Goal: Information Seeking & Learning: Learn about a topic

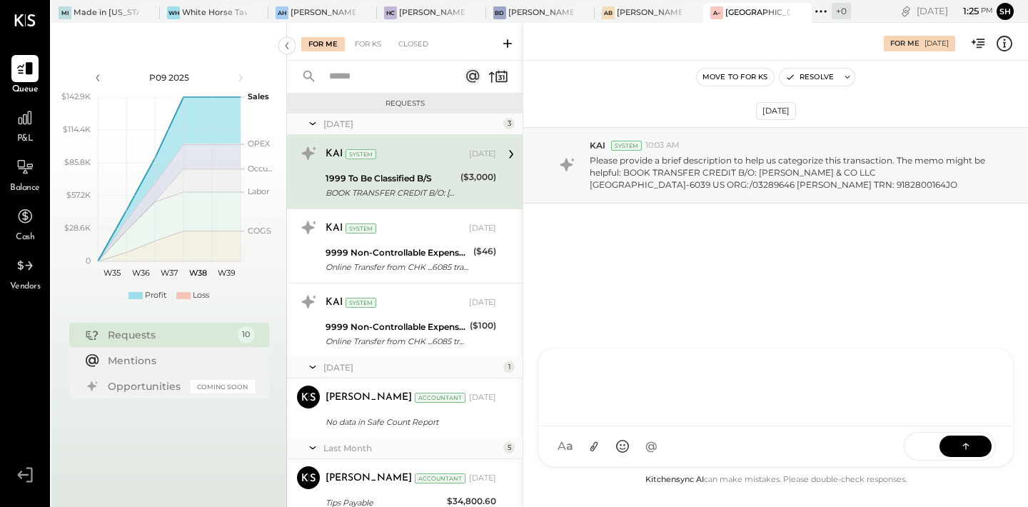
click at [676, 414] on div at bounding box center [775, 385] width 446 height 57
click at [966, 447] on icon at bounding box center [965, 446] width 1 height 6
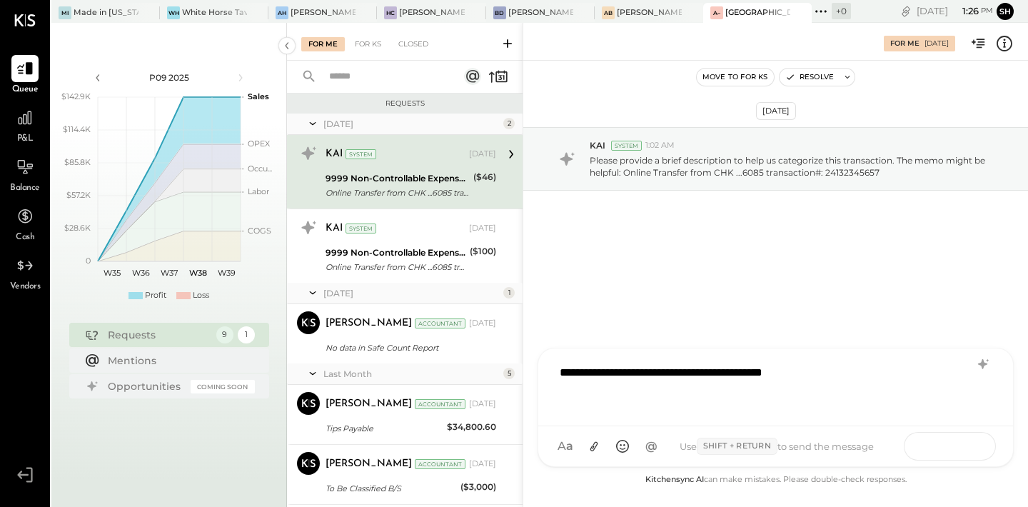
click at [971, 454] on button at bounding box center [965, 445] width 52 height 21
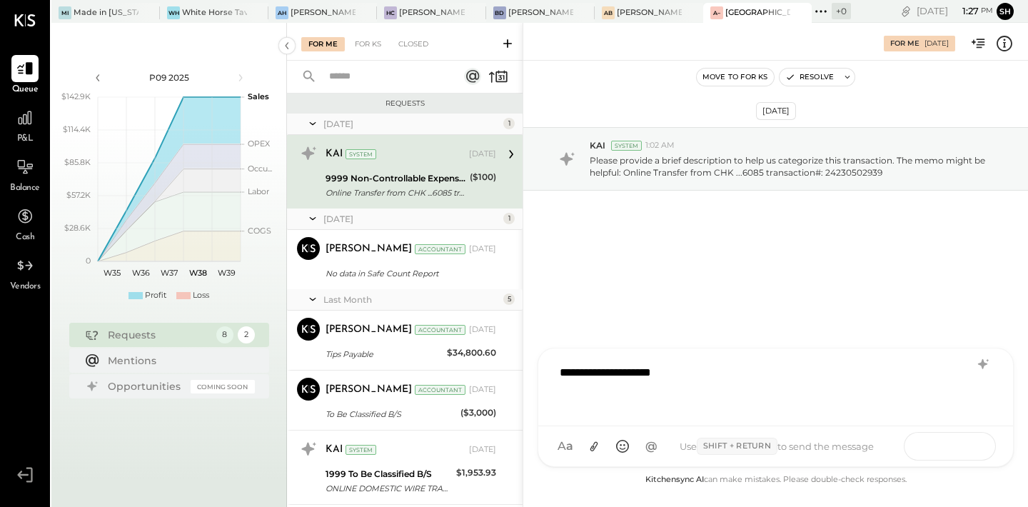
click at [969, 438] on button at bounding box center [965, 445] width 52 height 21
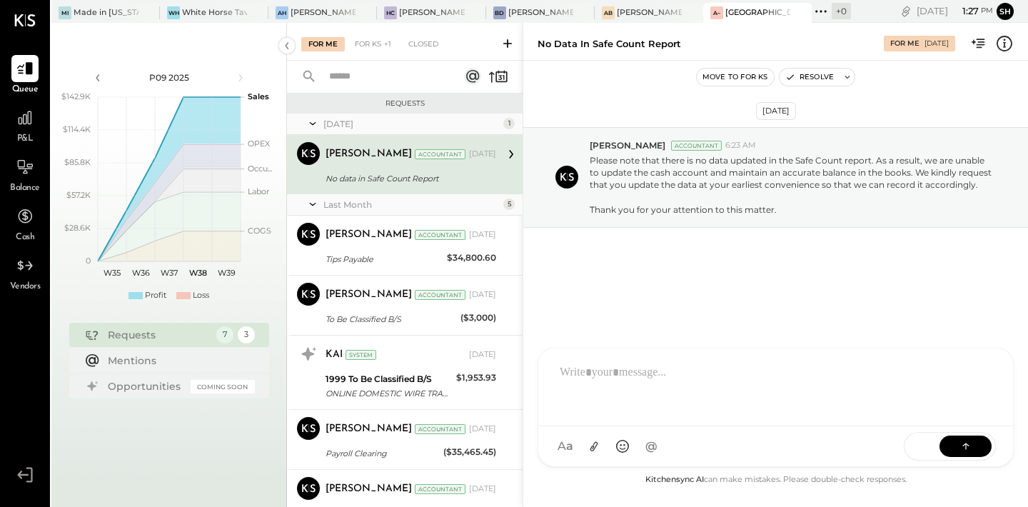
click at [443, 166] on div "[PERSON_NAME] Accountant [DATE] No data in Safe Count Report Please note that t…" at bounding box center [410, 164] width 171 height 45
click at [640, 451] on div "SR [PERSON_NAME] AM [PERSON_NAME] RS [PERSON_NAME] [PERSON_NAME] [PERSON_NAME] …" at bounding box center [775, 394] width 476 height 145
click at [974, 454] on button at bounding box center [965, 445] width 52 height 21
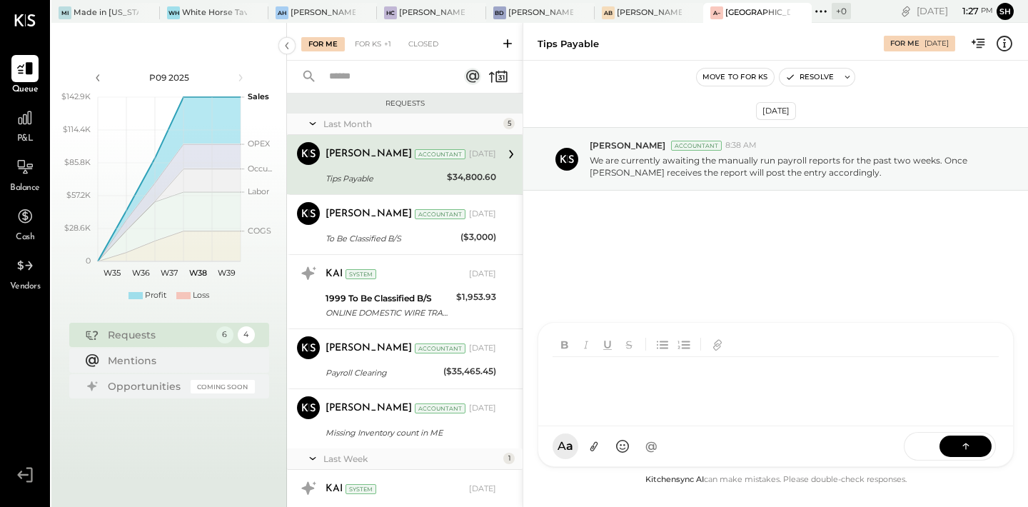
click at [380, 181] on div "Tips Payable" at bounding box center [383, 178] width 117 height 14
click at [625, 451] on div "SR [PERSON_NAME] AM [PERSON_NAME] RS [PERSON_NAME] [PERSON_NAME] [PERSON_NAME] …" at bounding box center [775, 445] width 476 height 41
click at [960, 442] on icon at bounding box center [966, 445] width 14 height 14
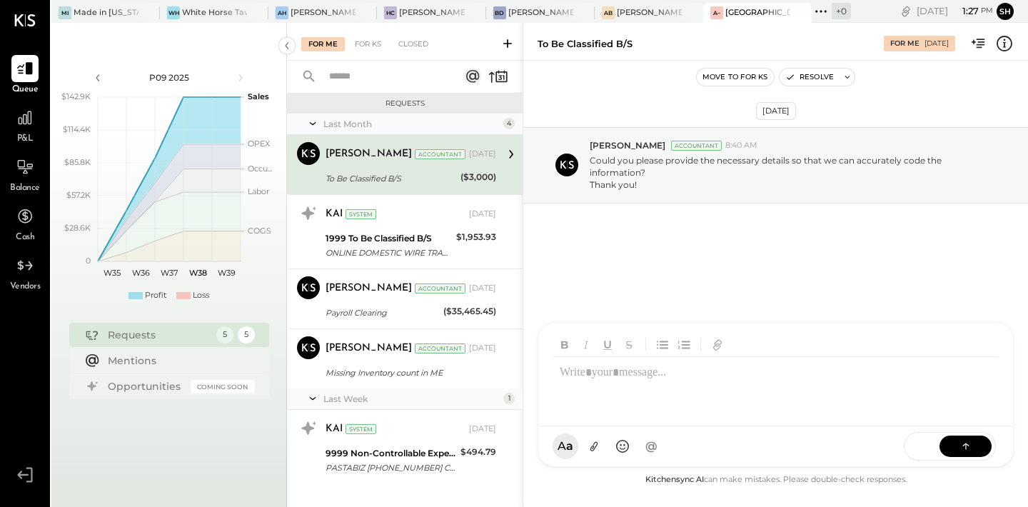
click at [701, 423] on div at bounding box center [775, 375] width 475 height 104
click at [642, 365] on div at bounding box center [775, 385] width 446 height 57
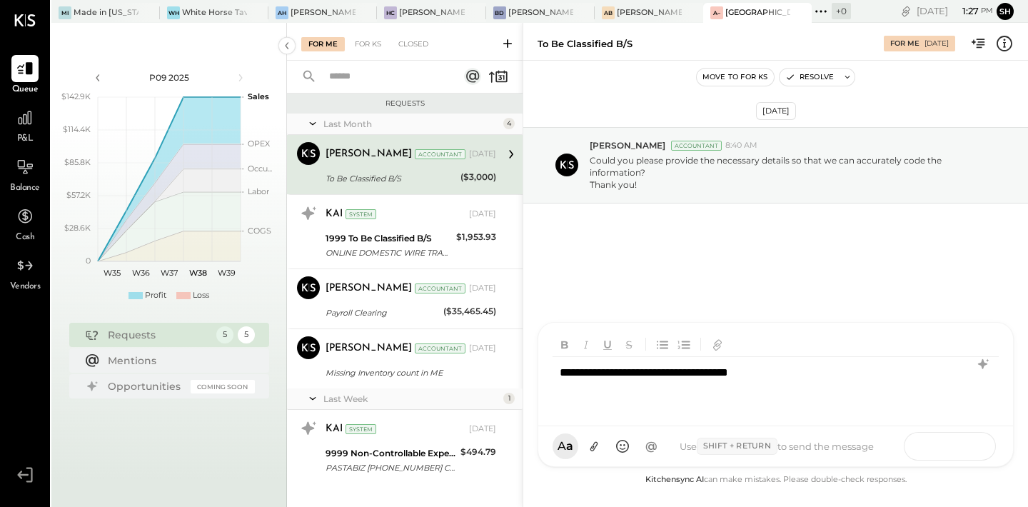
click at [973, 446] on button at bounding box center [965, 445] width 52 height 21
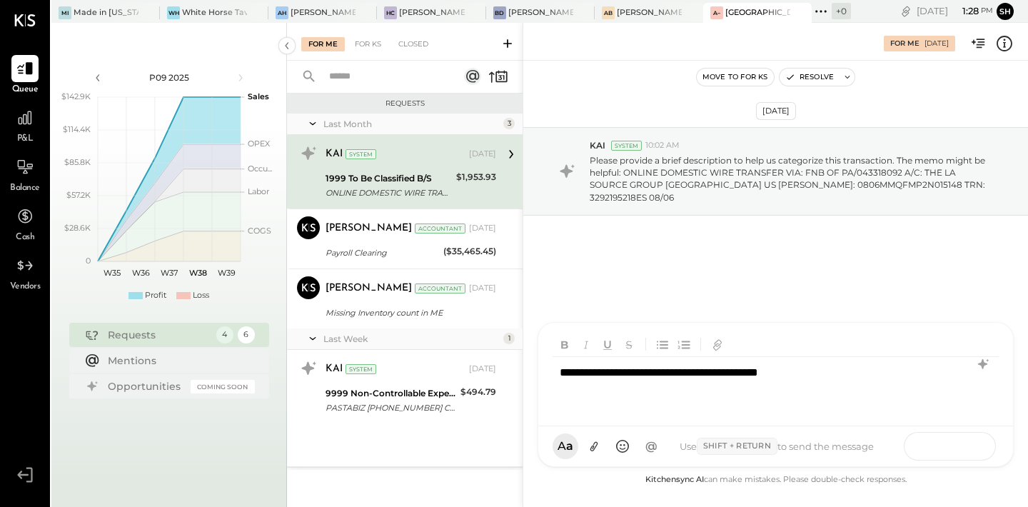
click at [976, 445] on button at bounding box center [965, 445] width 52 height 21
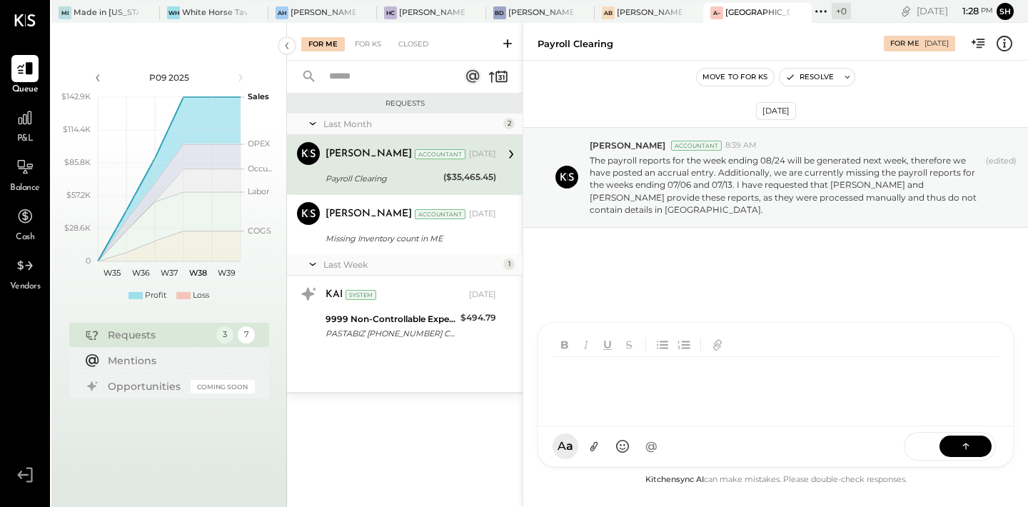
click at [642, 384] on div at bounding box center [775, 385] width 446 height 57
click at [975, 445] on button at bounding box center [965, 445] width 52 height 21
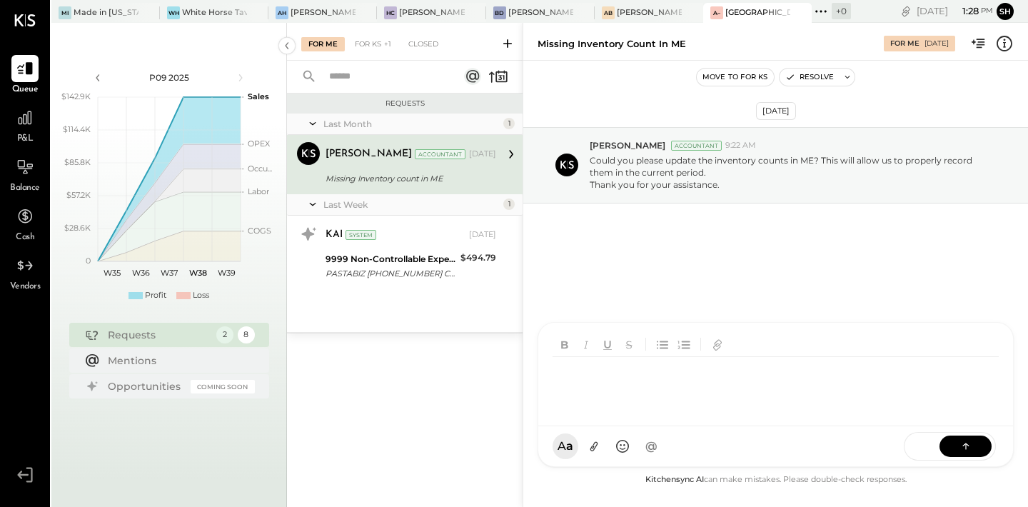
click at [622, 383] on div at bounding box center [775, 385] width 446 height 57
click at [984, 446] on button at bounding box center [965, 445] width 52 height 21
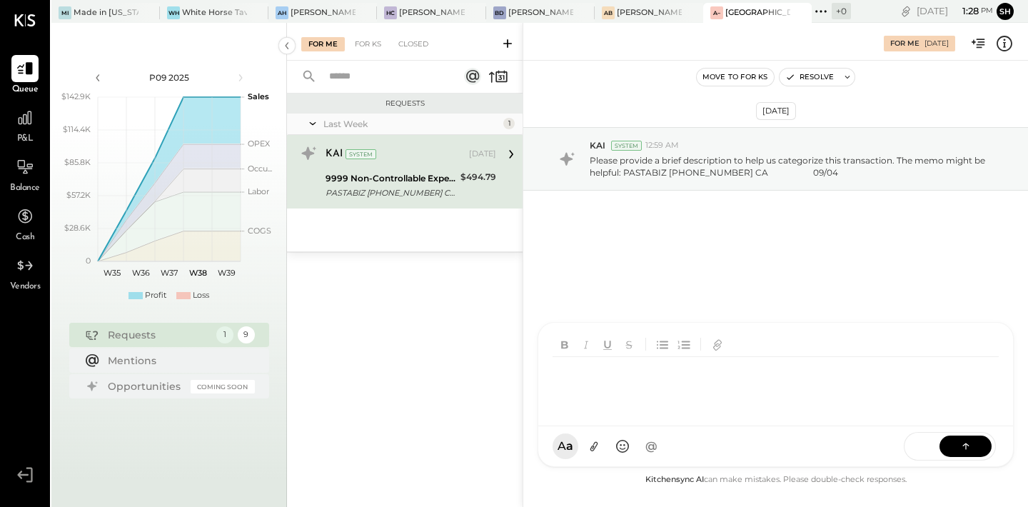
click at [657, 409] on div at bounding box center [775, 385] width 446 height 57
click at [966, 442] on icon at bounding box center [966, 445] width 14 height 14
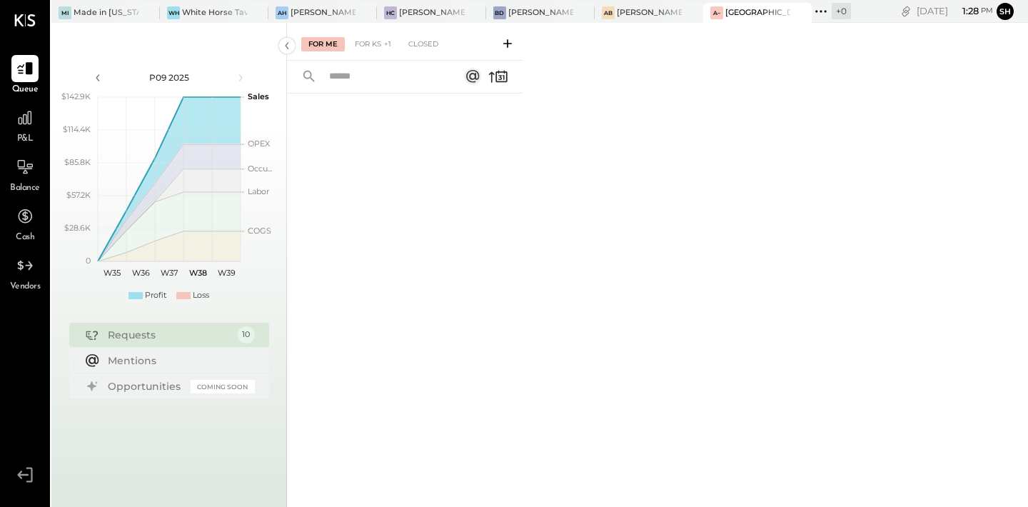
drag, startPoint x: 735, startPoint y: 6, endPoint x: 226, endPoint y: -6, distance: 509.1
click at [226, 0] on html "Queue P&L Balance Cash Vendors v 4.34.0 Mi Made in [US_STATE] [GEOGRAPHIC_DATA]…" at bounding box center [514, 253] width 1028 height 507
drag, startPoint x: 733, startPoint y: 11, endPoint x: 574, endPoint y: 20, distance: 159.4
click at [574, 20] on div "Mi Made in [US_STATE] Pizza [GEOGRAPHIC_DATA] [PERSON_NAME][GEOGRAPHIC_DATA] [P…" at bounding box center [450, 11] width 799 height 23
click at [824, 14] on icon at bounding box center [821, 11] width 19 height 19
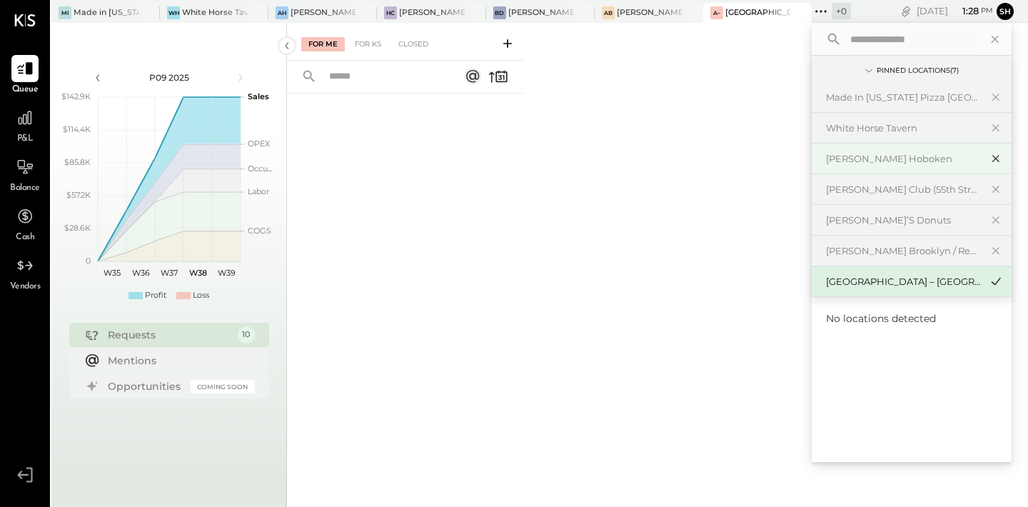
click at [996, 158] on icon at bounding box center [995, 159] width 7 height 7
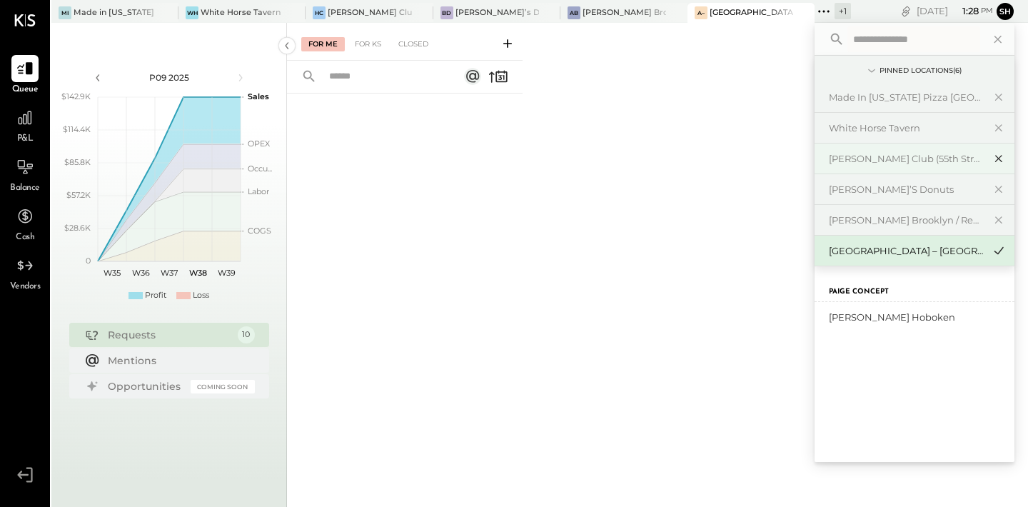
click at [1002, 160] on icon at bounding box center [998, 158] width 17 height 19
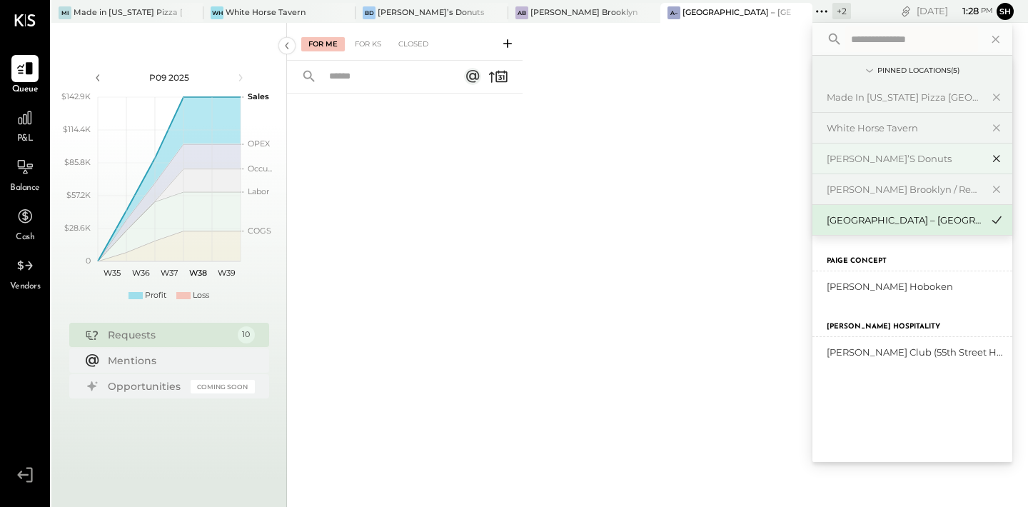
click at [1000, 157] on icon at bounding box center [996, 158] width 17 height 19
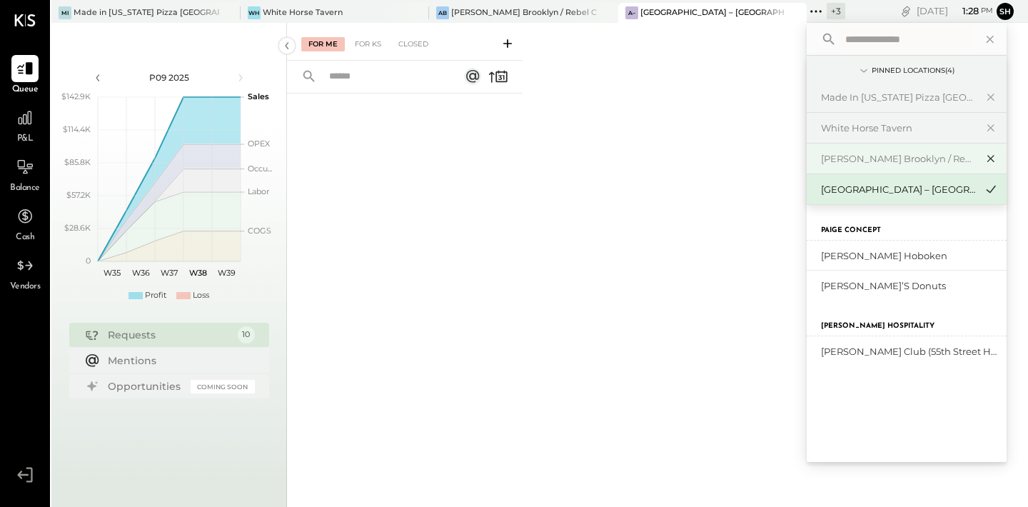
click at [982, 156] on icon at bounding box center [990, 158] width 17 height 19
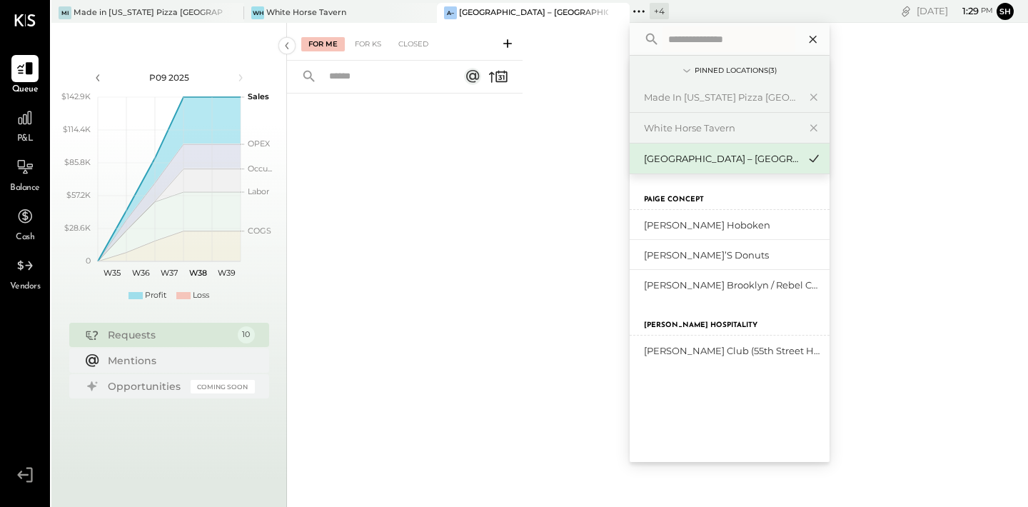
click at [813, 36] on icon at bounding box center [813, 39] width 19 height 19
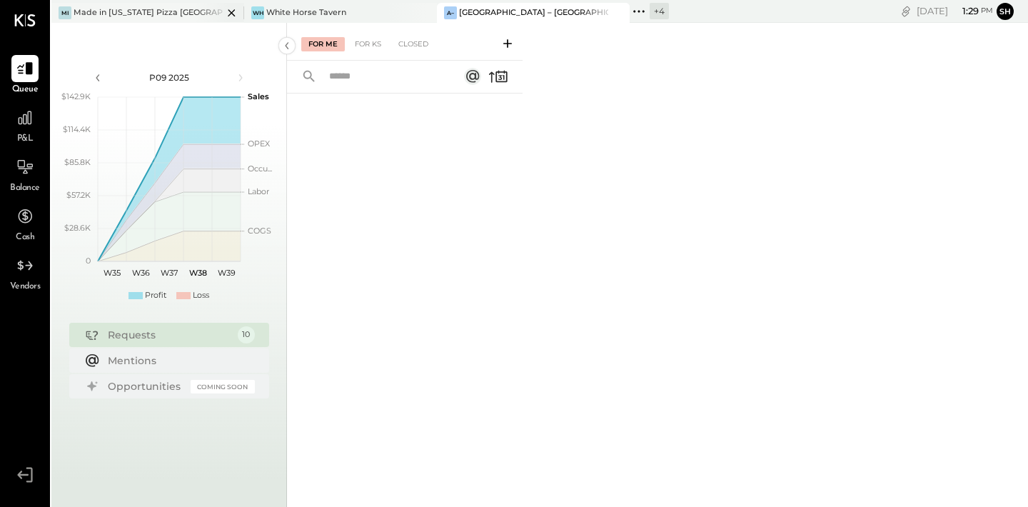
click at [178, 11] on div "Made in [US_STATE] Pizza [GEOGRAPHIC_DATA]" at bounding box center [148, 12] width 149 height 11
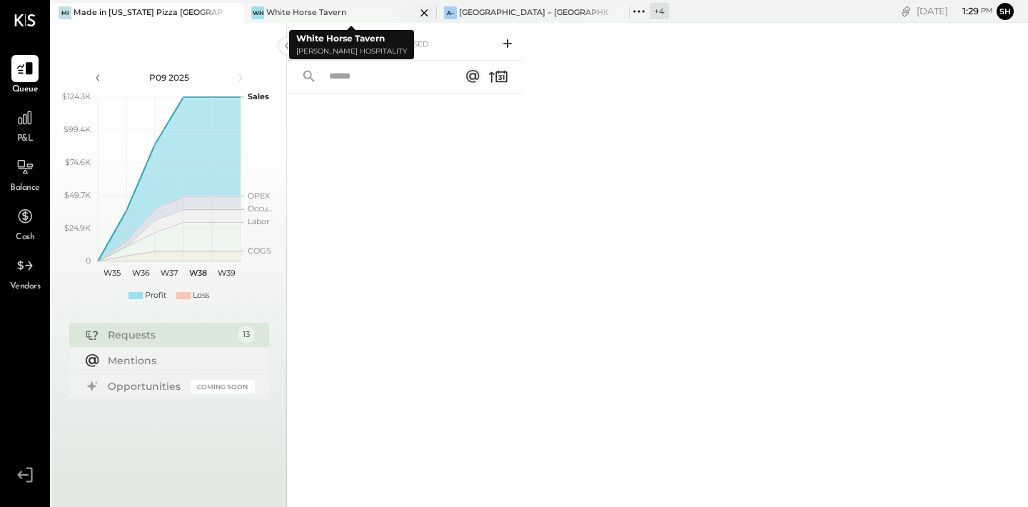
click at [357, 17] on div "[PERSON_NAME] Horse Tavern" at bounding box center [329, 12] width 171 height 13
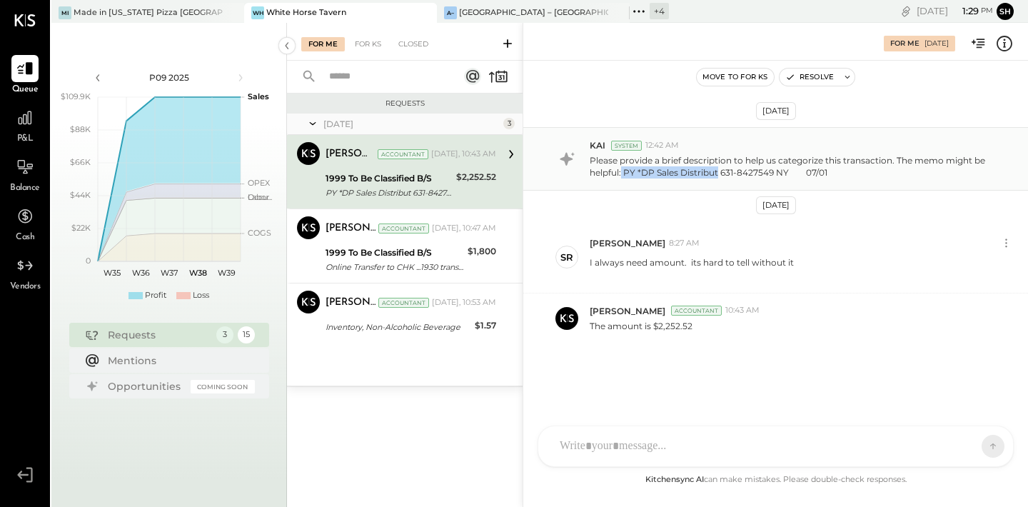
drag, startPoint x: 717, startPoint y: 173, endPoint x: 622, endPoint y: 176, distance: 95.0
click at [622, 176] on p "Please provide a brief description to help us categorize this transaction. The …" at bounding box center [792, 166] width 405 height 24
copy p "PY *DP Sales Distribut"
click at [606, 455] on div "SR [PERSON_NAME] RS [PERSON_NAME] [PERSON_NAME] [PERSON_NAME] [PERSON_NAME] UM …" at bounding box center [775, 445] width 476 height 41
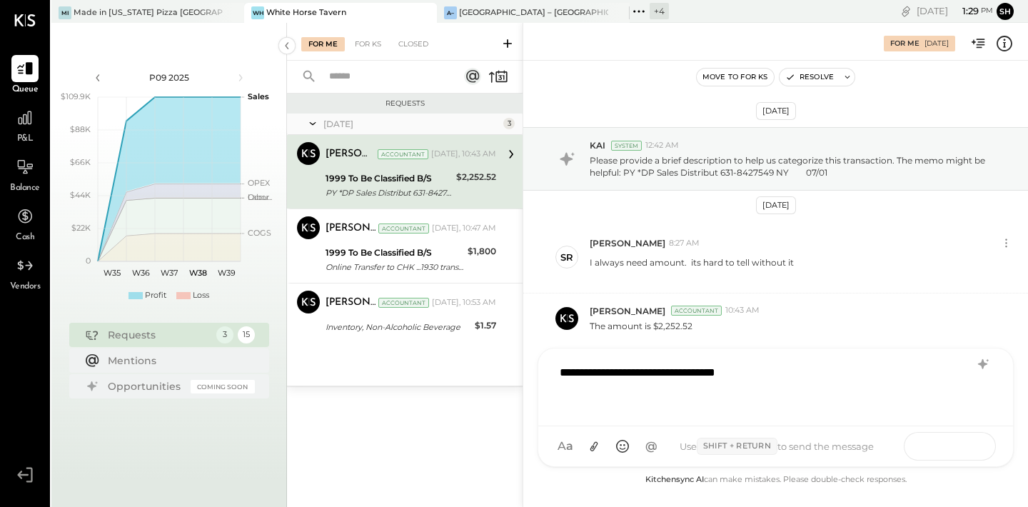
click at [976, 443] on button at bounding box center [965, 445] width 52 height 21
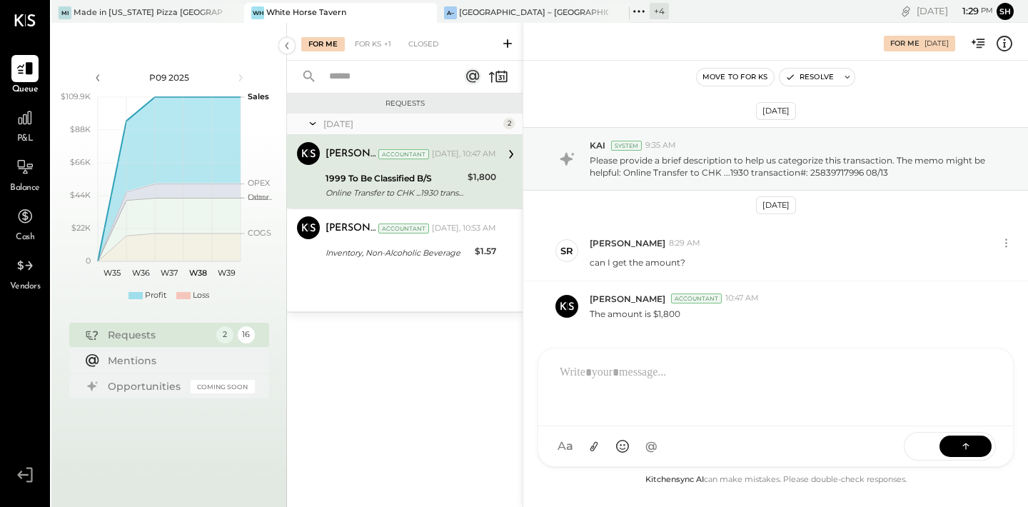
click at [402, 191] on div "Online Transfer to CHK ...1930 transaction#: 25839717996 08/13" at bounding box center [394, 193] width 138 height 14
click at [660, 444] on div at bounding box center [762, 445] width 420 height 31
click at [983, 450] on button at bounding box center [965, 445] width 52 height 21
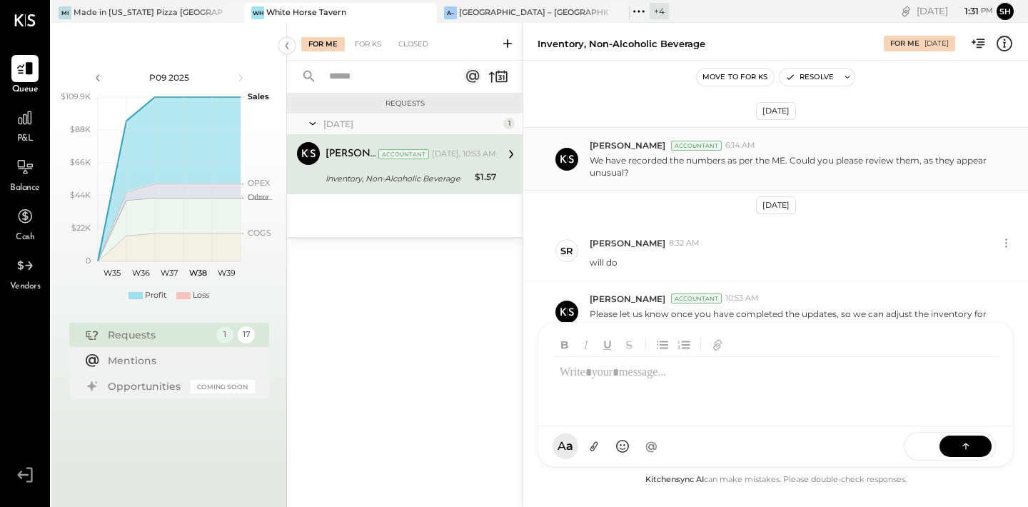
click at [734, 169] on p "We have recorded the numbers as per the ME. Could you please review them, as th…" at bounding box center [792, 166] width 405 height 24
click at [646, 452] on div "SR [PERSON_NAME] RS [PERSON_NAME] [PERSON_NAME] [PERSON_NAME] [PERSON_NAME] UM …" at bounding box center [775, 445] width 476 height 41
click at [960, 442] on icon at bounding box center [966, 445] width 14 height 14
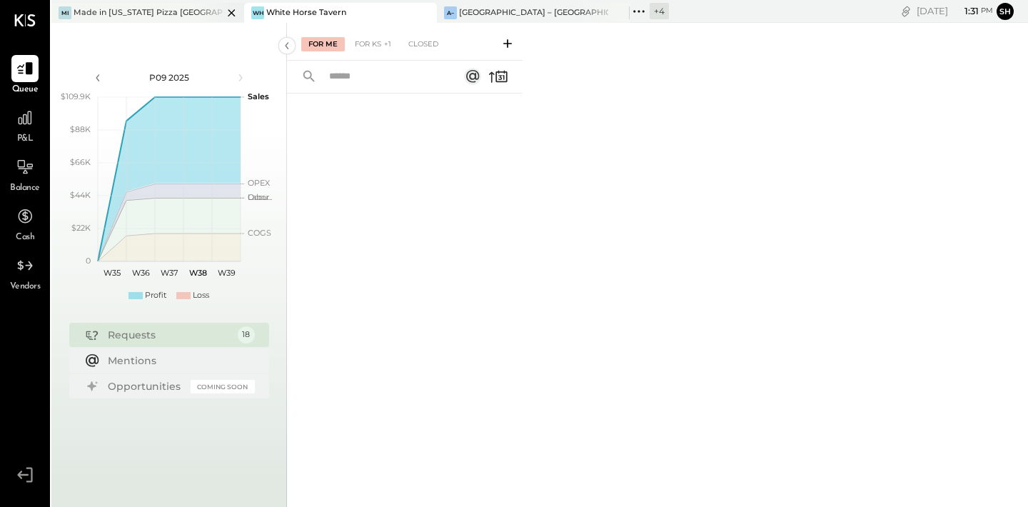
click at [159, 14] on div "Made in [US_STATE] Pizza [GEOGRAPHIC_DATA]" at bounding box center [148, 12] width 149 height 11
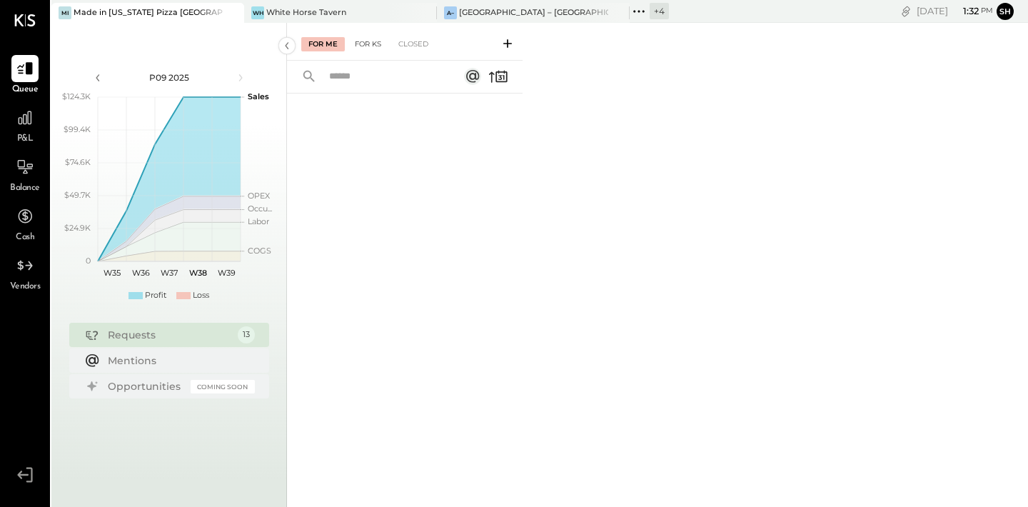
click at [374, 44] on div "For KS" at bounding box center [368, 44] width 41 height 14
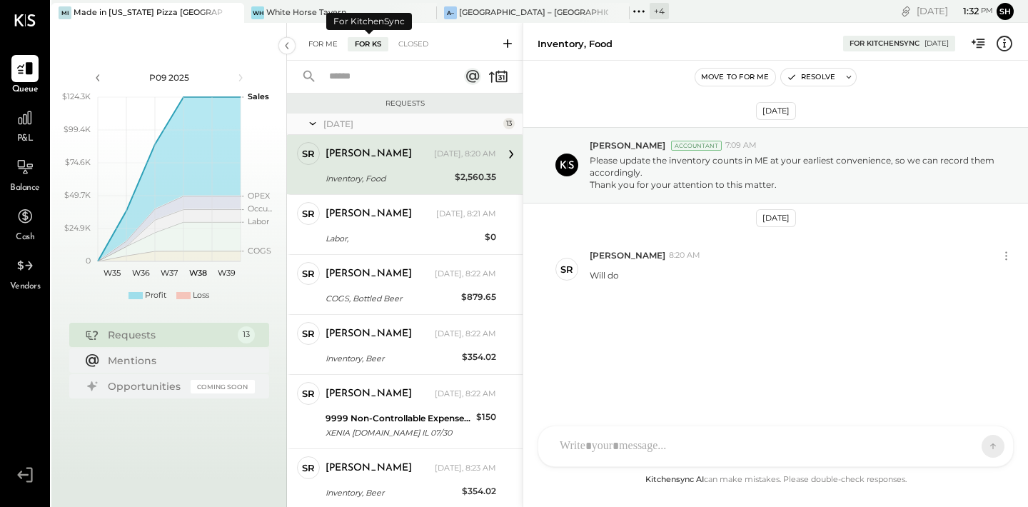
click at [333, 44] on div "For Me" at bounding box center [323, 44] width 44 height 14
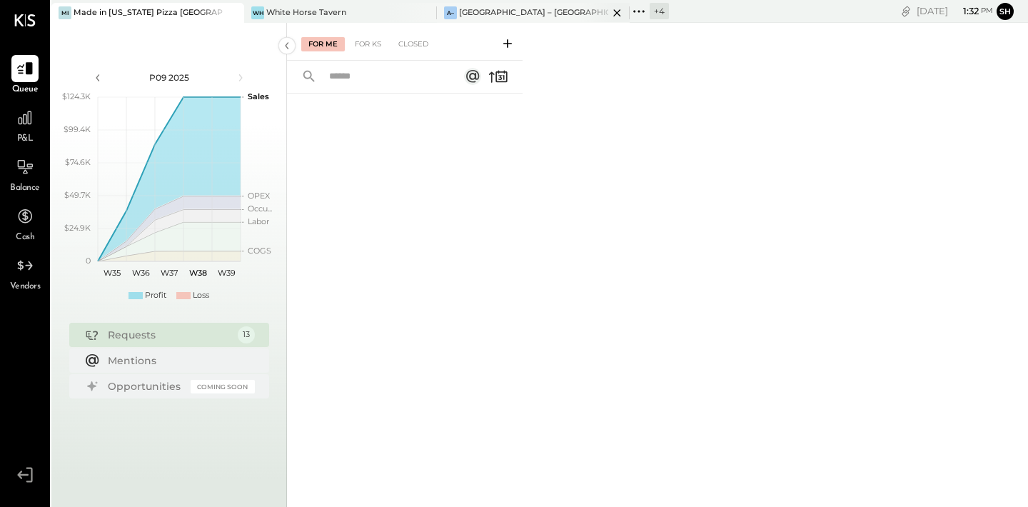
click at [491, 16] on div "[GEOGRAPHIC_DATA] – [GEOGRAPHIC_DATA]" at bounding box center [533, 12] width 149 height 11
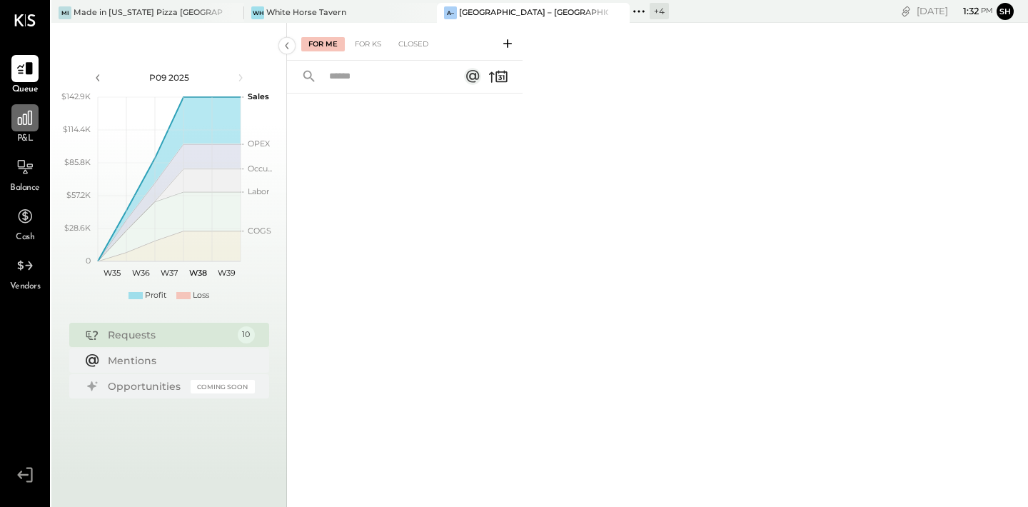
click at [16, 118] on icon at bounding box center [25, 117] width 19 height 19
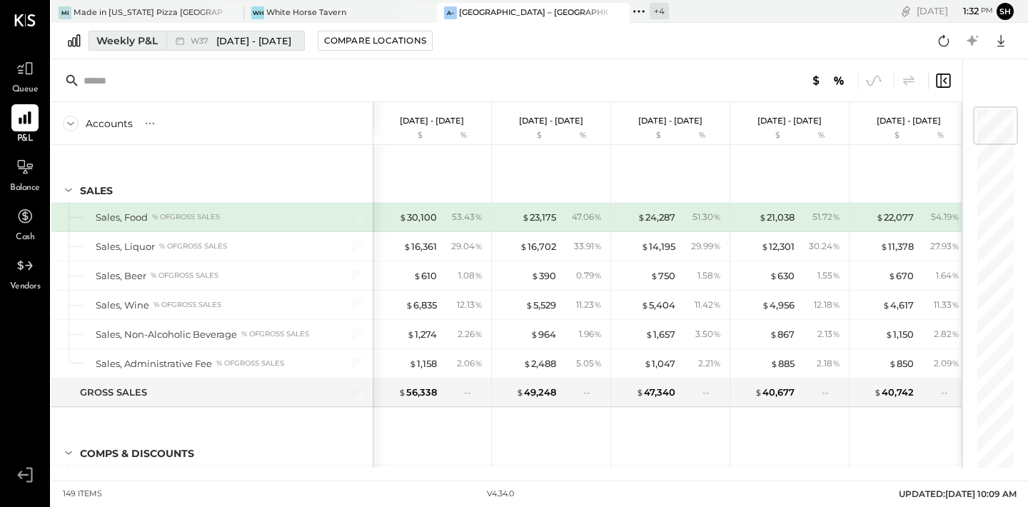
click at [126, 47] on div "Weekly P&L" at bounding box center [126, 41] width 61 height 14
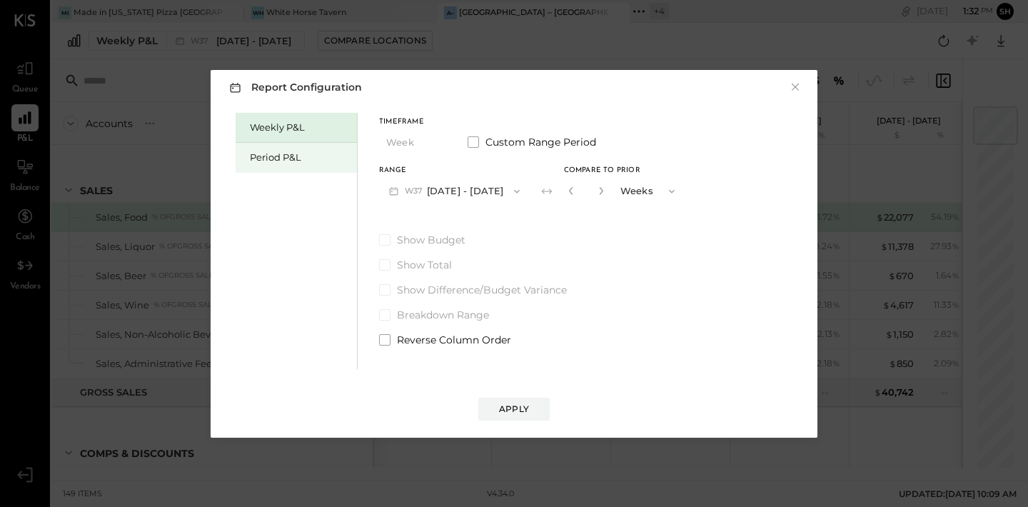
click at [309, 162] on div "Period P&L" at bounding box center [300, 158] width 100 height 14
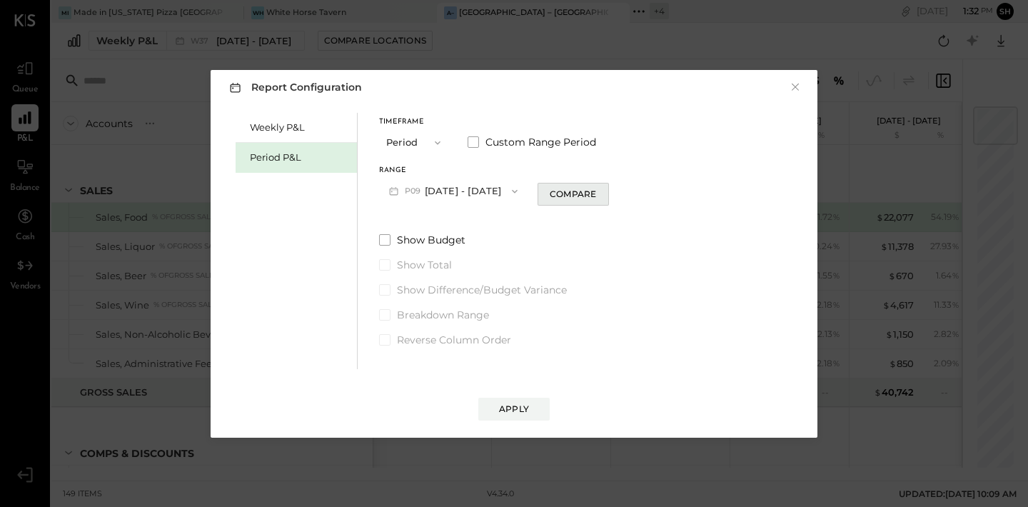
click at [591, 193] on div "Compare" at bounding box center [573, 194] width 46 height 12
click at [605, 192] on button "button" at bounding box center [598, 191] width 11 height 16
type input "*"
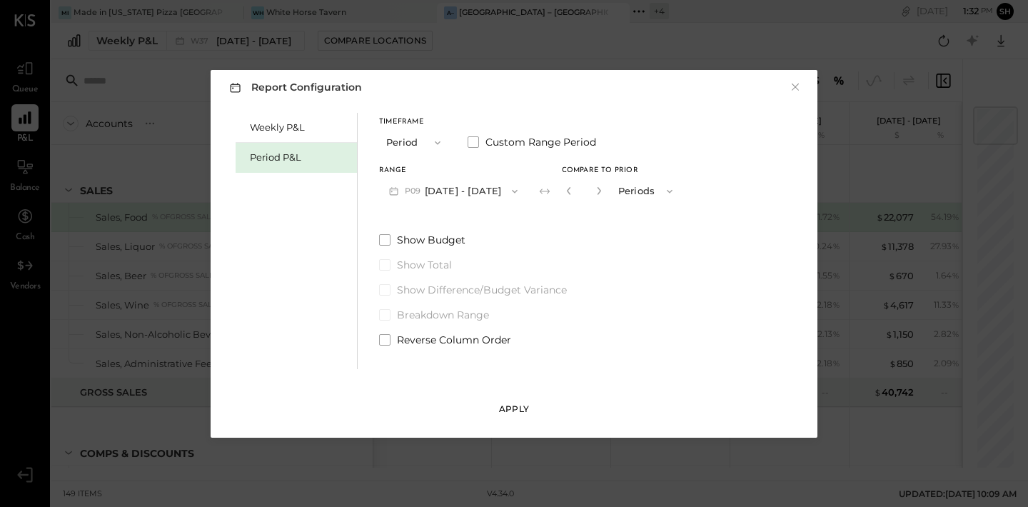
click at [510, 417] on button "Apply" at bounding box center [513, 409] width 71 height 23
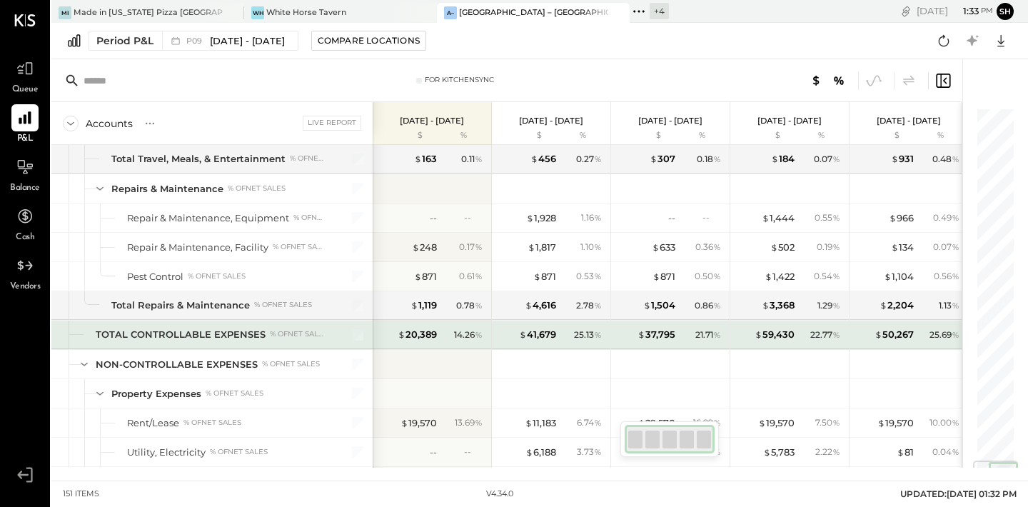
scroll to position [2971, 0]
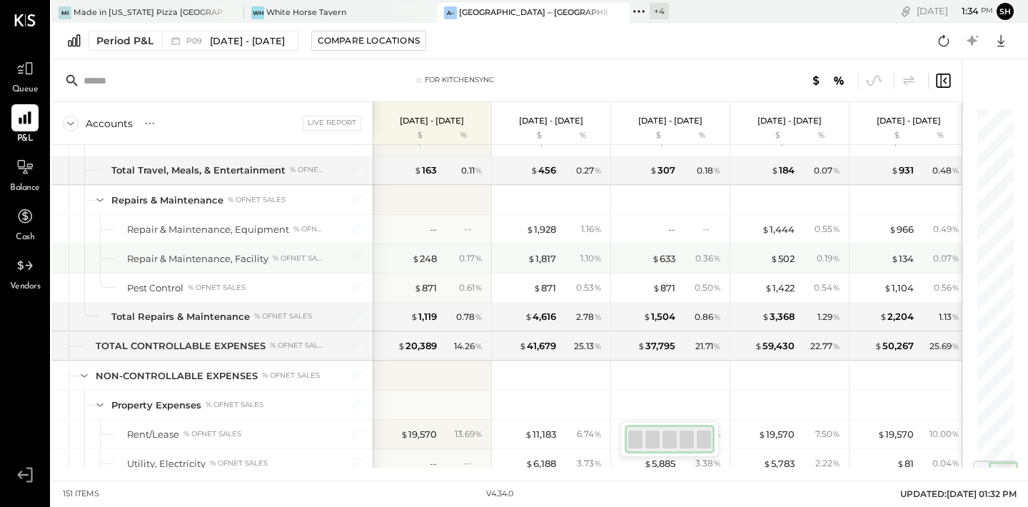
click at [542, 266] on div "$ 1,817 1.10 %" at bounding box center [552, 258] width 107 height 29
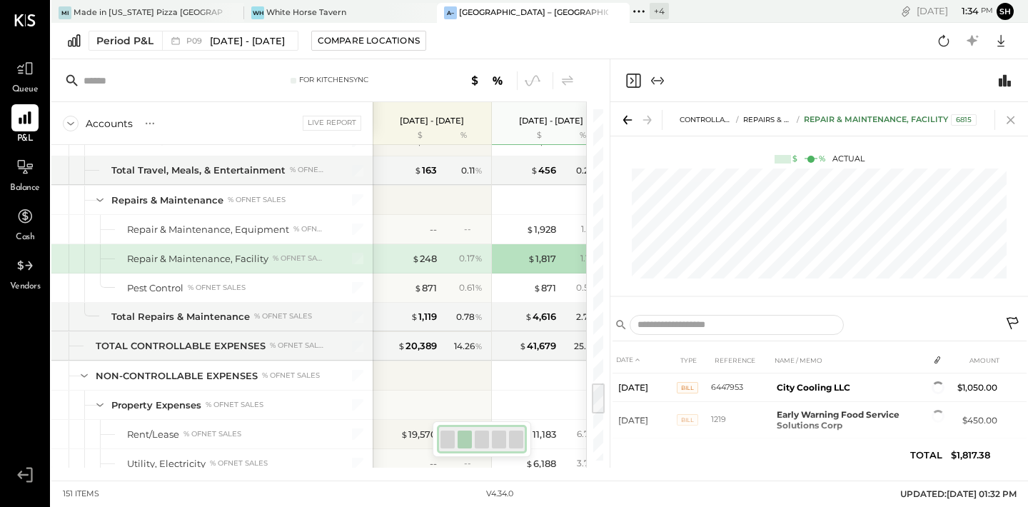
click at [1006, 118] on icon at bounding box center [1011, 120] width 20 height 20
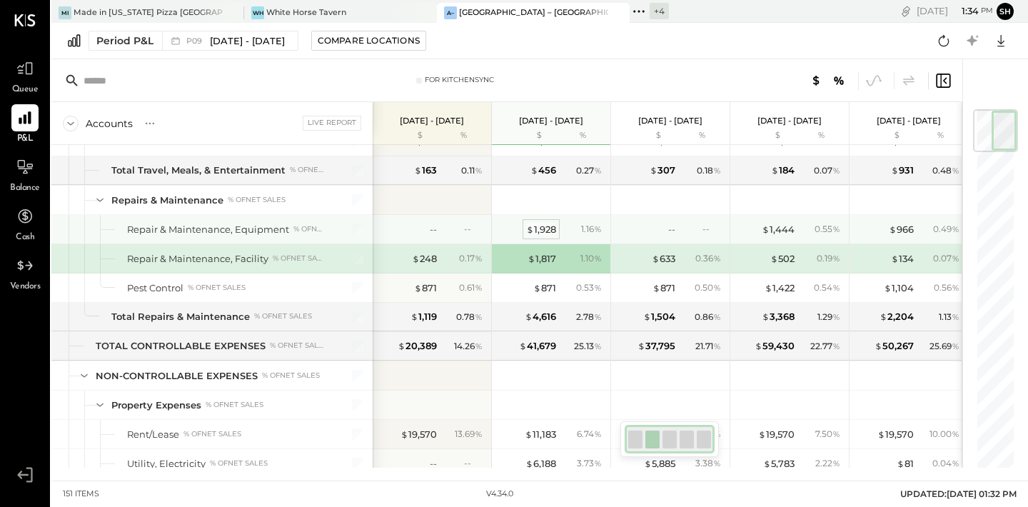
click at [547, 226] on div "$ 1,928" at bounding box center [541, 230] width 30 height 14
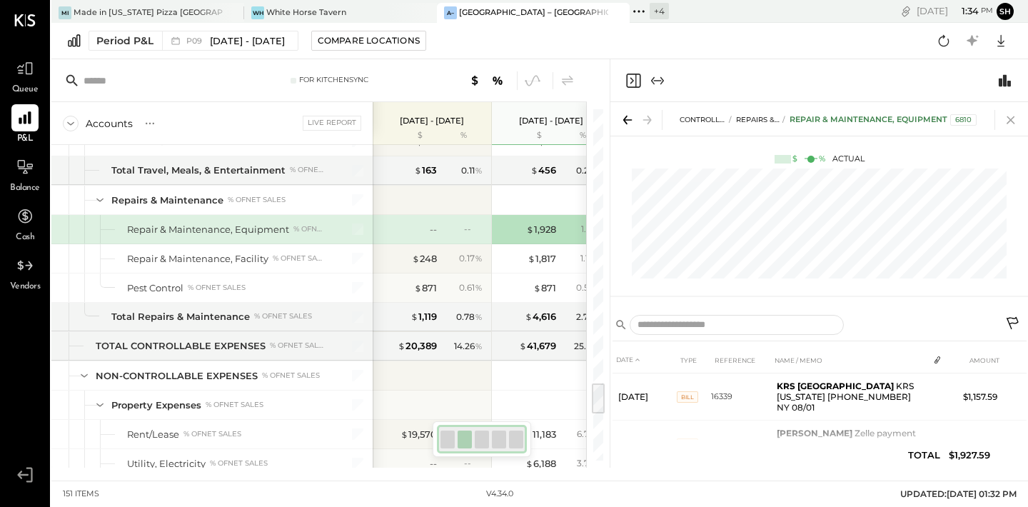
click at [1015, 128] on icon at bounding box center [1011, 120] width 20 height 20
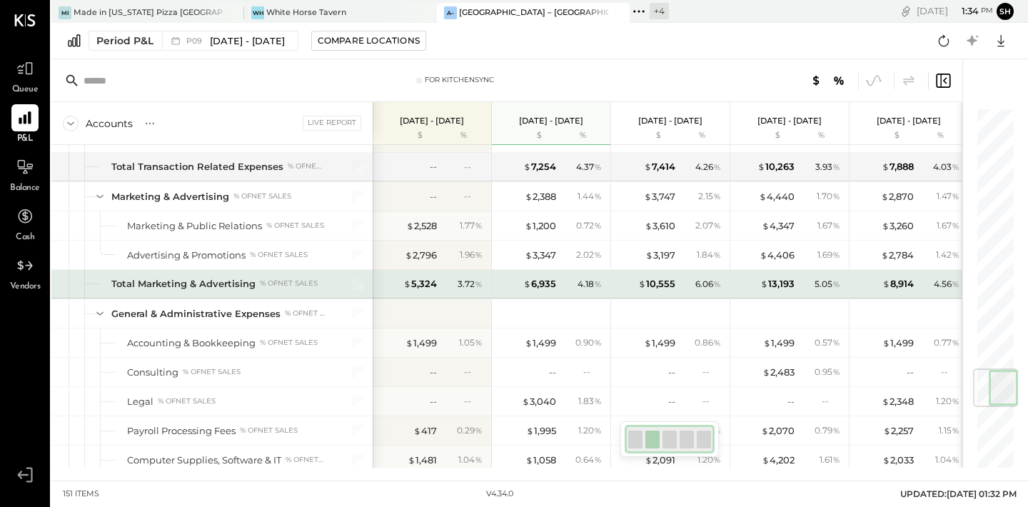
scroll to position [2201, 0]
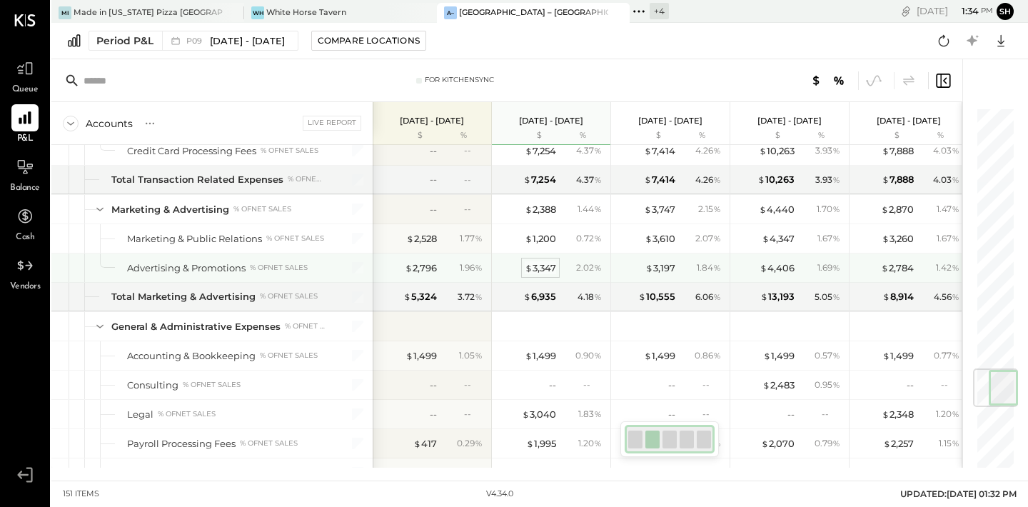
click at [539, 267] on div "$ 3,347" at bounding box center [540, 268] width 31 height 14
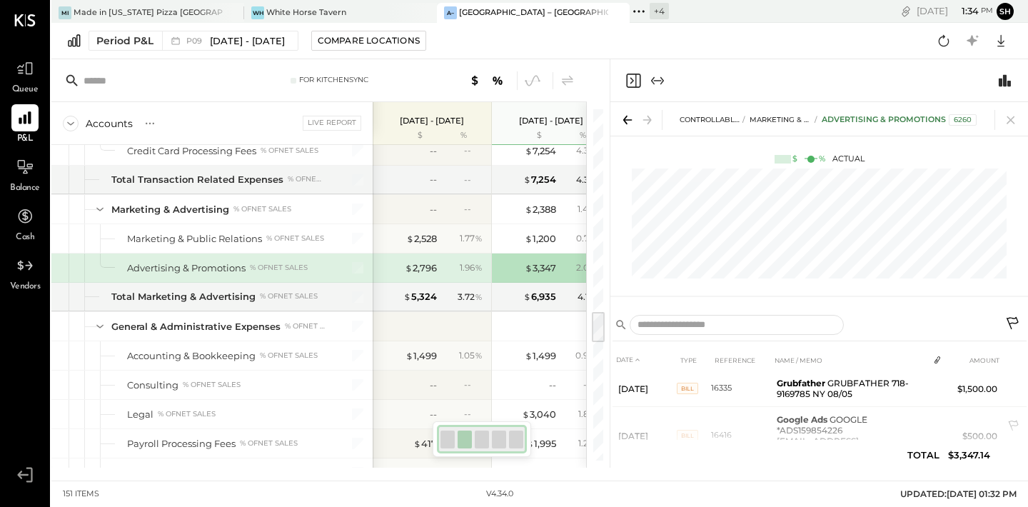
scroll to position [211, 0]
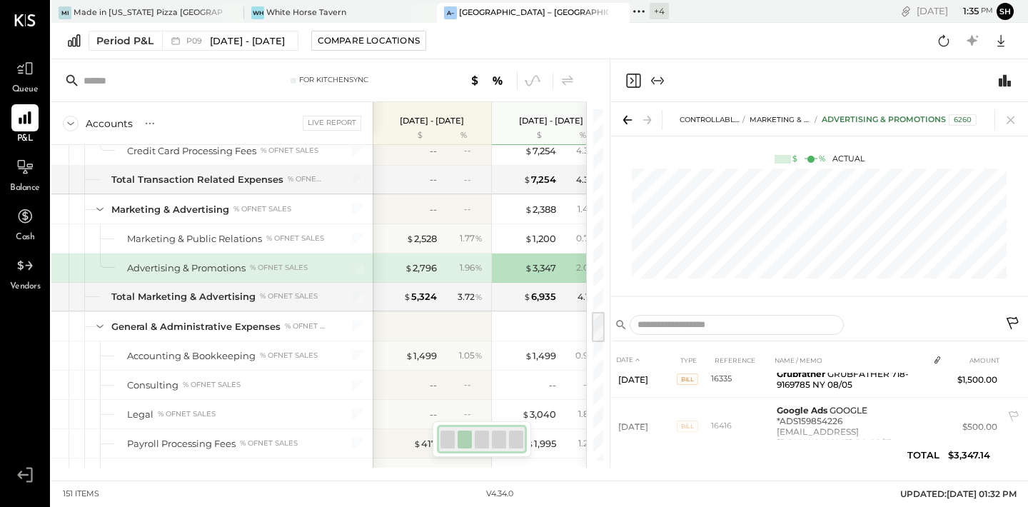
click at [785, 408] on td "Google Ads GOOGLE *ADS159854226 [EMAIL_ADDRESS][DOMAIN_NAME] CA 08/13" at bounding box center [849, 427] width 157 height 58
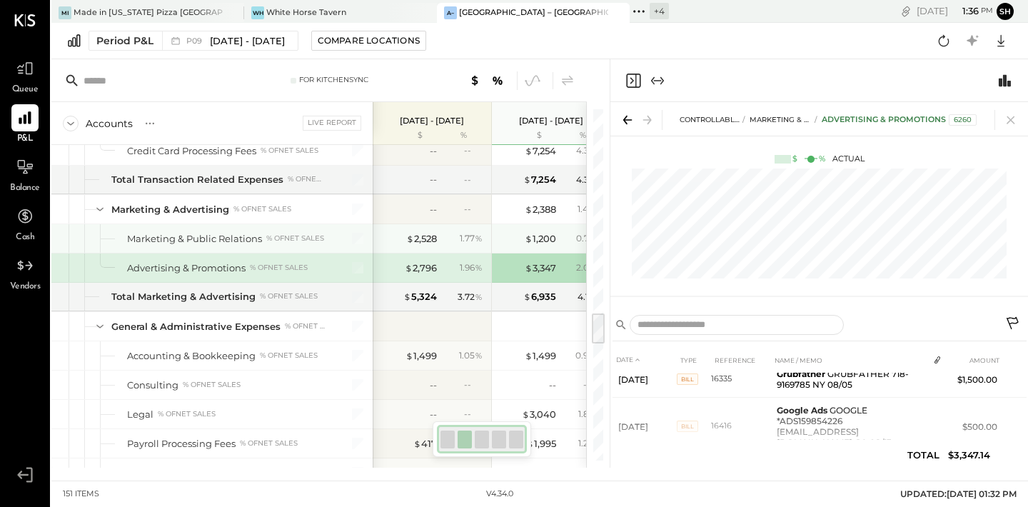
scroll to position [2223, 0]
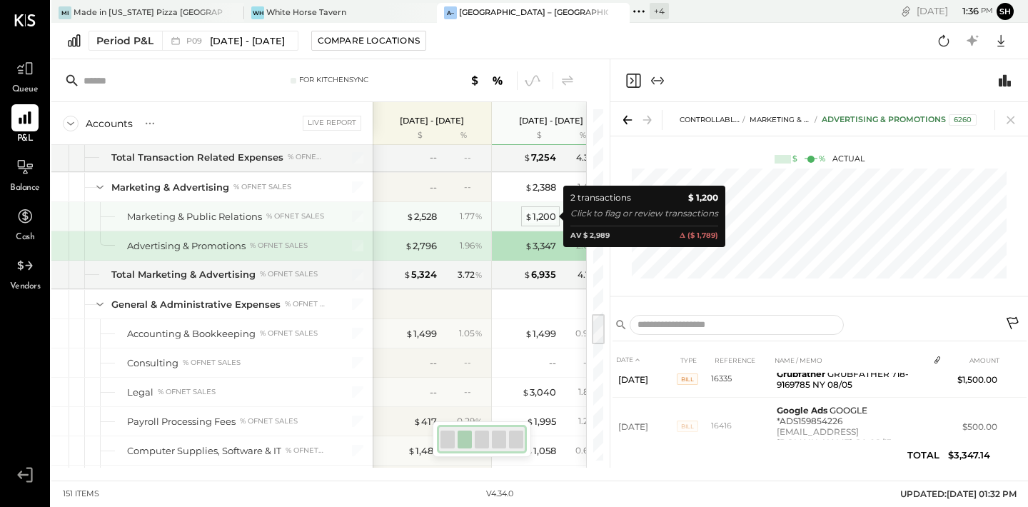
click at [542, 221] on div "$ 1,200" at bounding box center [540, 217] width 31 height 14
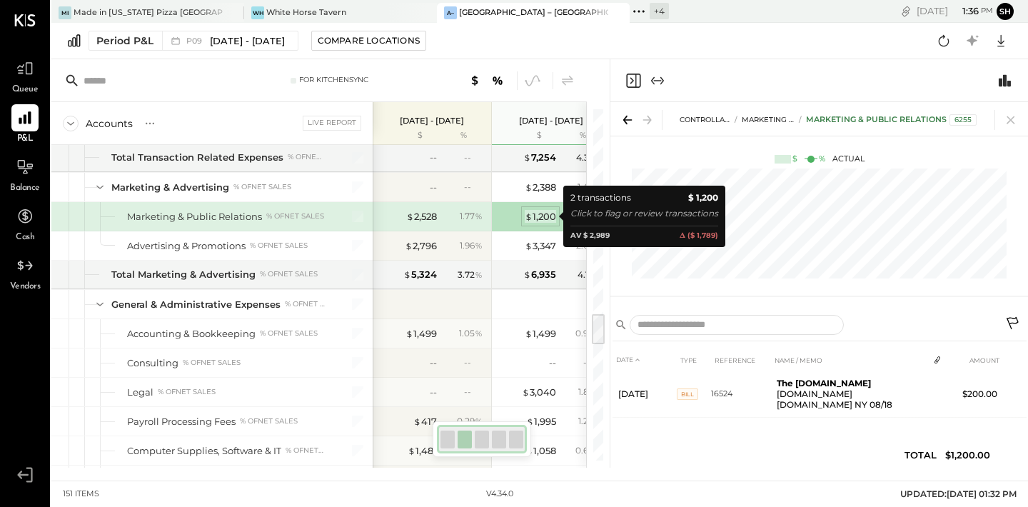
scroll to position [48, 0]
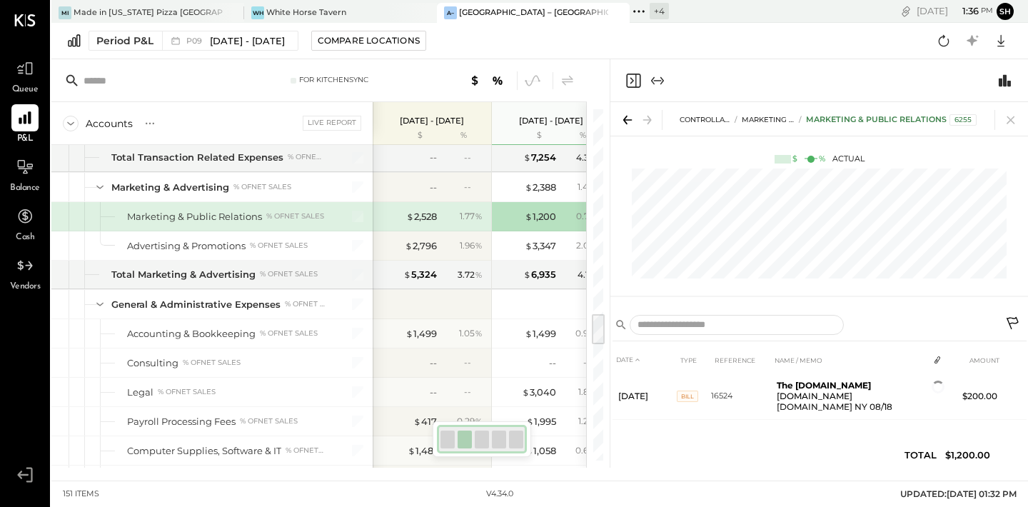
click at [505, 216] on div "$ 1,200" at bounding box center [527, 217] width 57 height 14
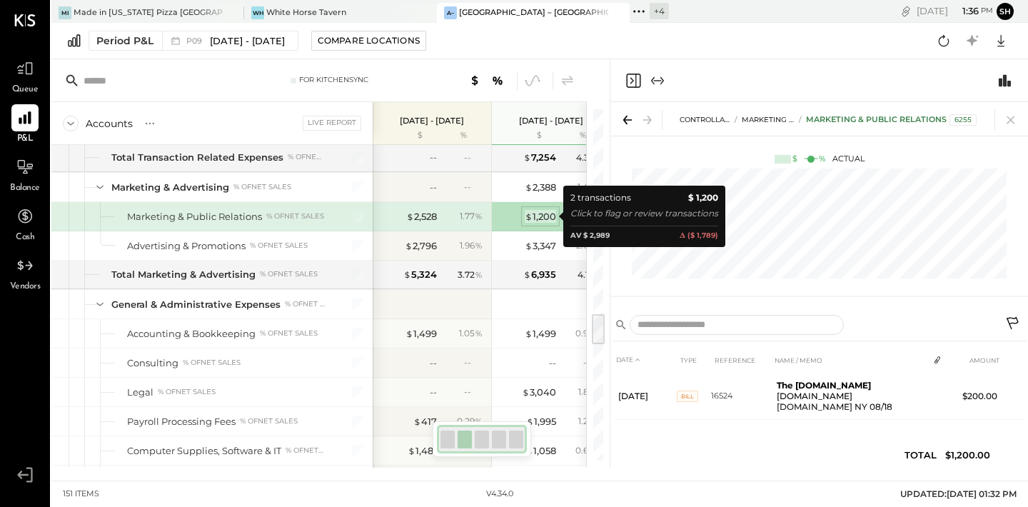
click at [532, 218] on span "$" at bounding box center [529, 216] width 8 height 11
click at [501, 218] on div "$ 1,200" at bounding box center [527, 217] width 57 height 14
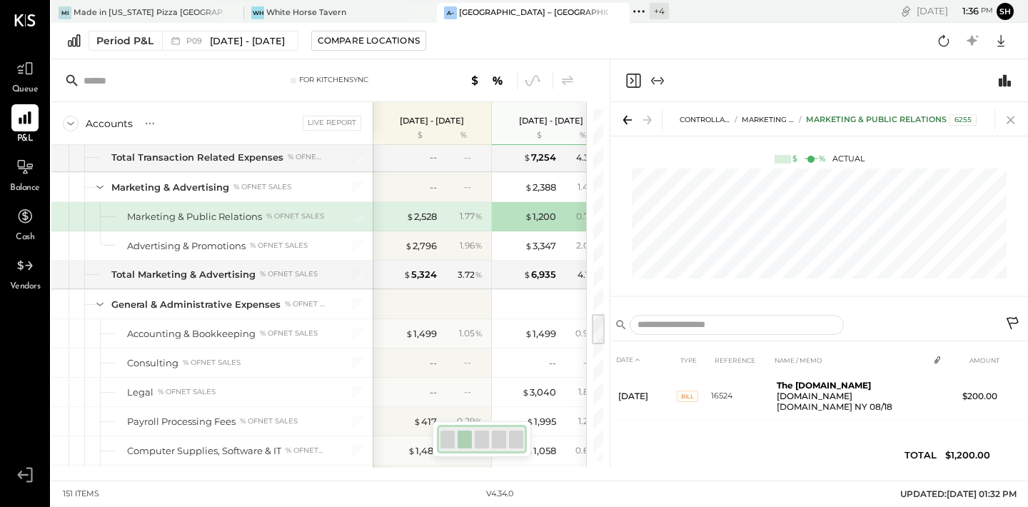
click at [1009, 118] on icon at bounding box center [1011, 120] width 20 height 20
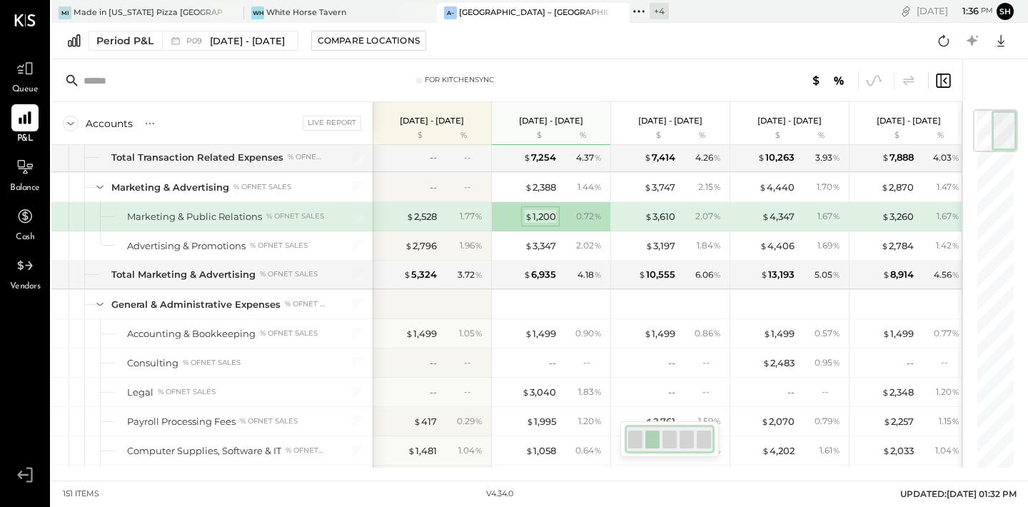
click at [538, 221] on div "$ 1,200" at bounding box center [540, 217] width 31 height 14
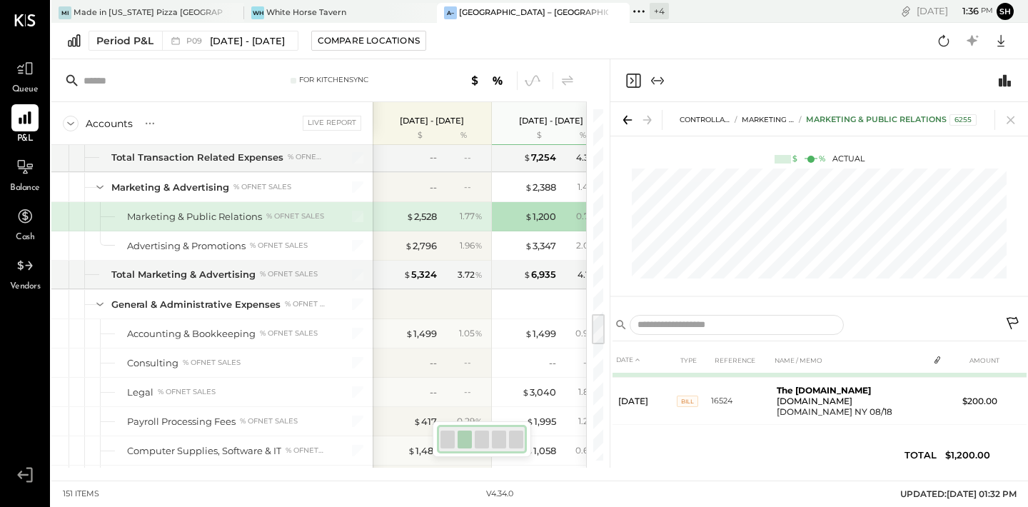
scroll to position [48, 0]
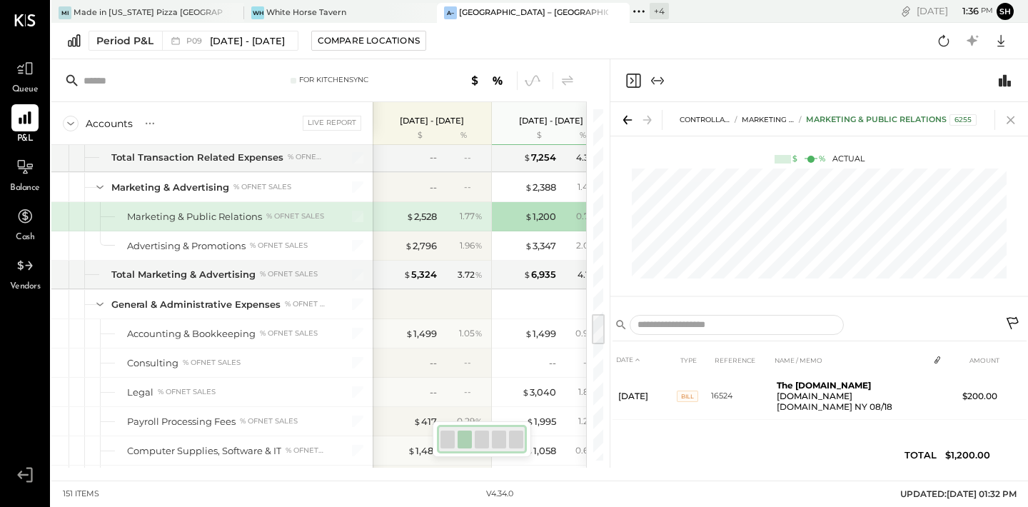
click at [1008, 123] on icon at bounding box center [1011, 120] width 20 height 20
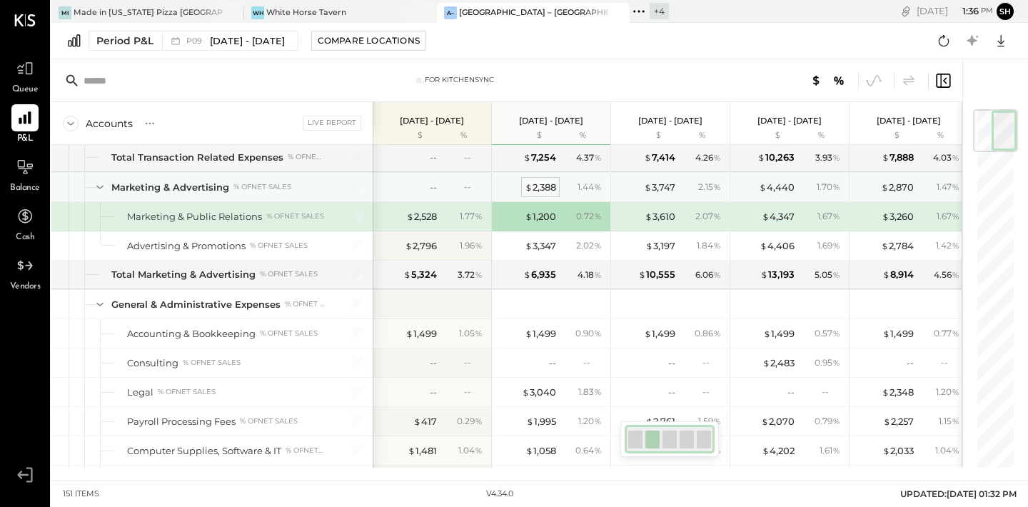
click at [551, 188] on div "$ 2,388" at bounding box center [540, 188] width 31 height 14
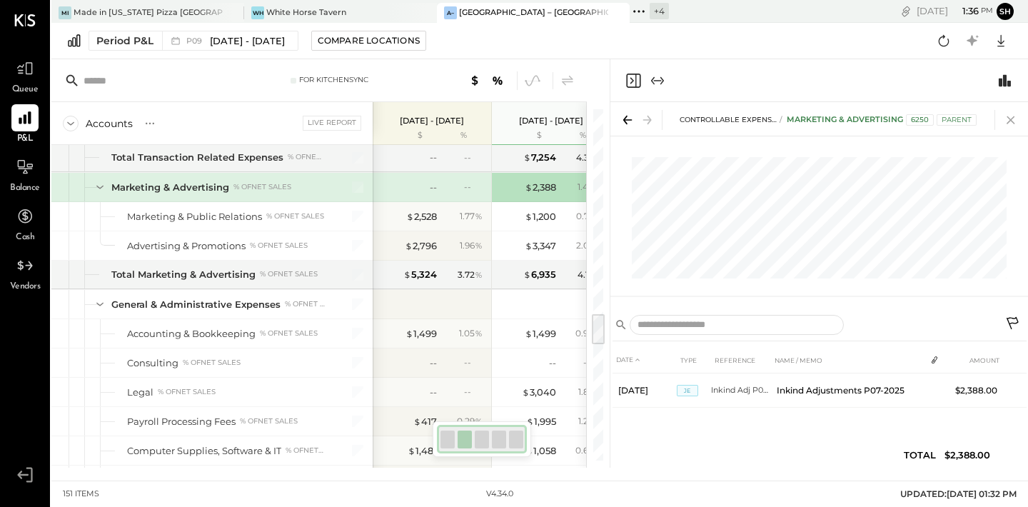
click at [1008, 117] on icon at bounding box center [1010, 120] width 8 height 8
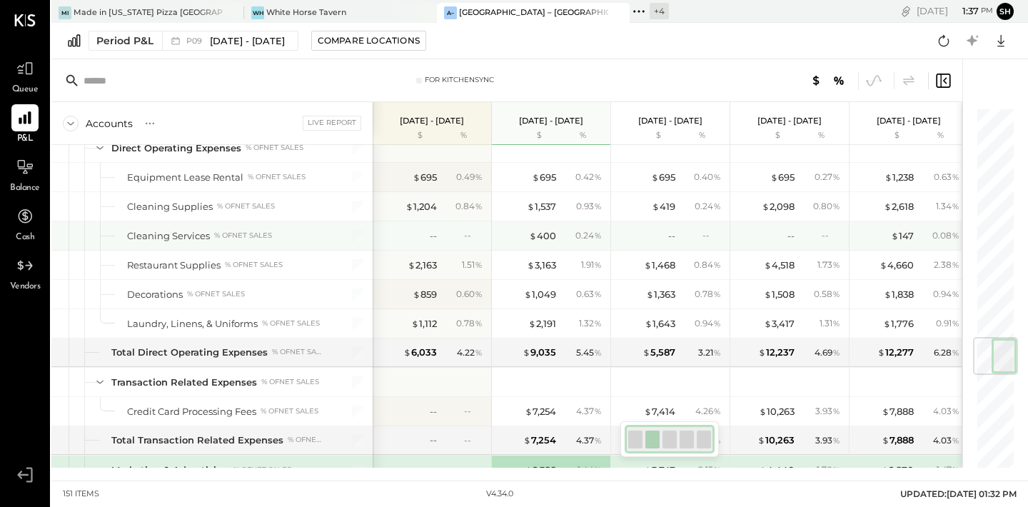
scroll to position [1929, 0]
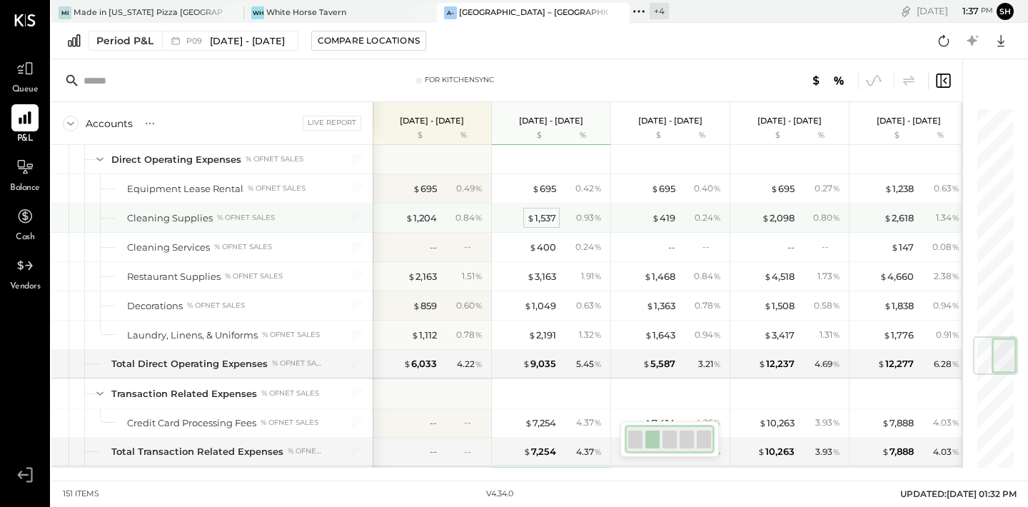
click at [545, 215] on div "$ 1,537" at bounding box center [541, 218] width 29 height 14
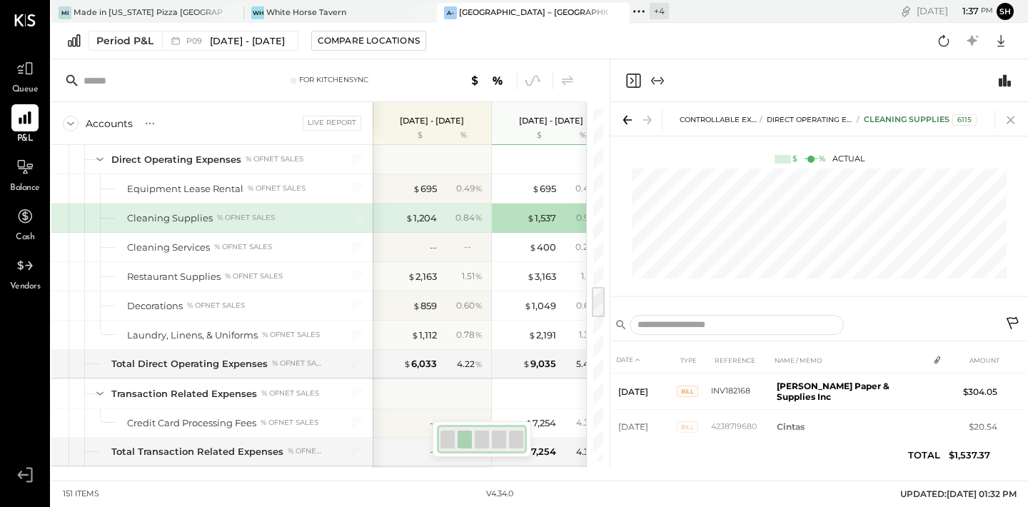
click at [1008, 119] on icon at bounding box center [1011, 120] width 20 height 20
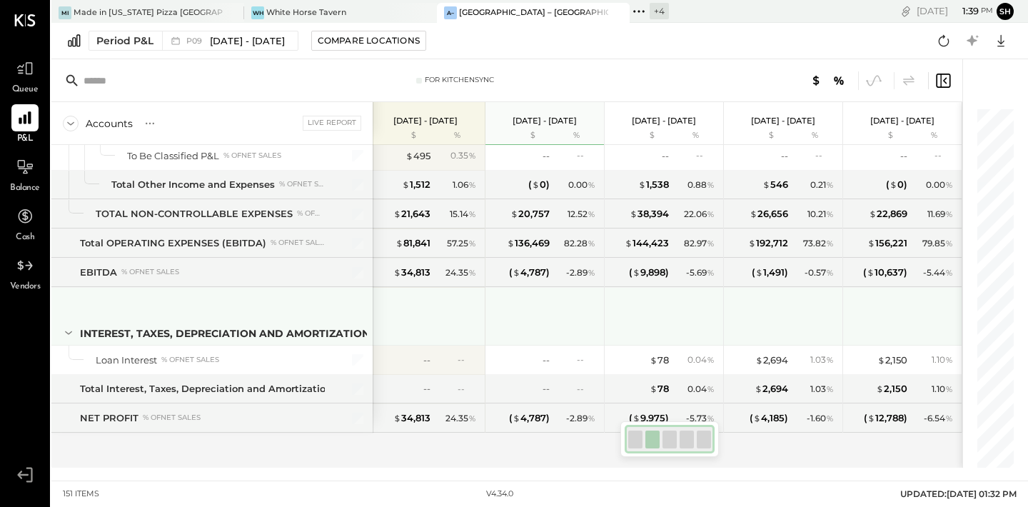
scroll to position [3484, 0]
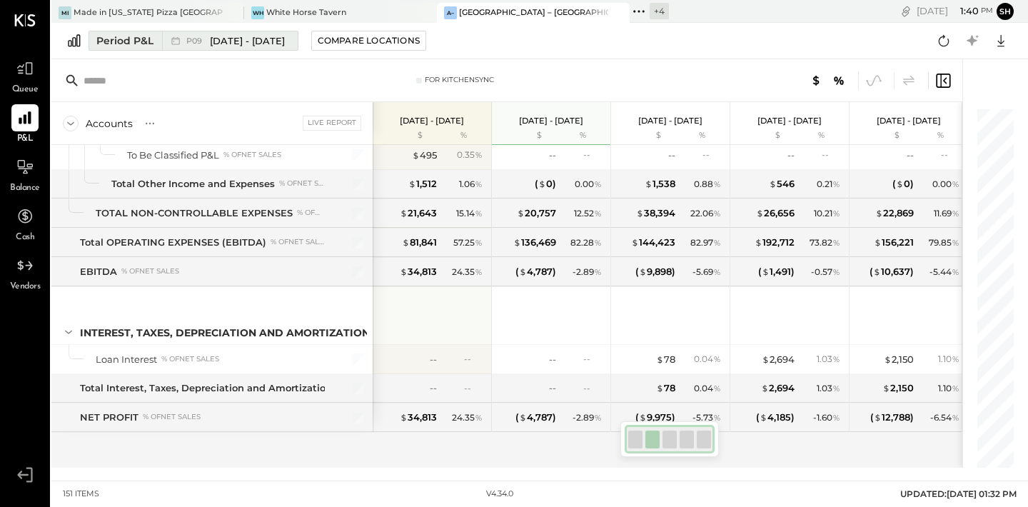
click at [216, 41] on span "[DATE] - [DATE]" at bounding box center [247, 41] width 75 height 14
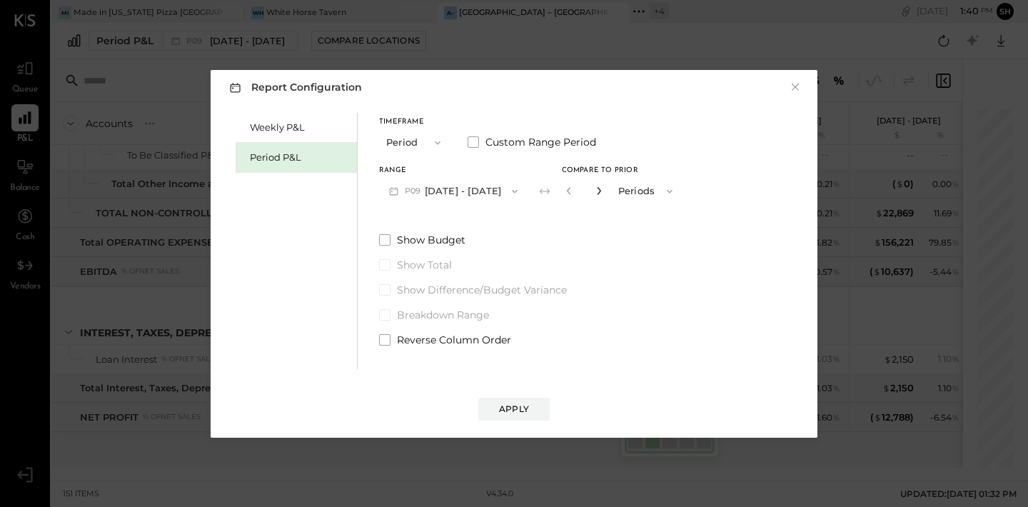
click at [603, 188] on icon "button" at bounding box center [599, 190] width 9 height 9
type input "*"
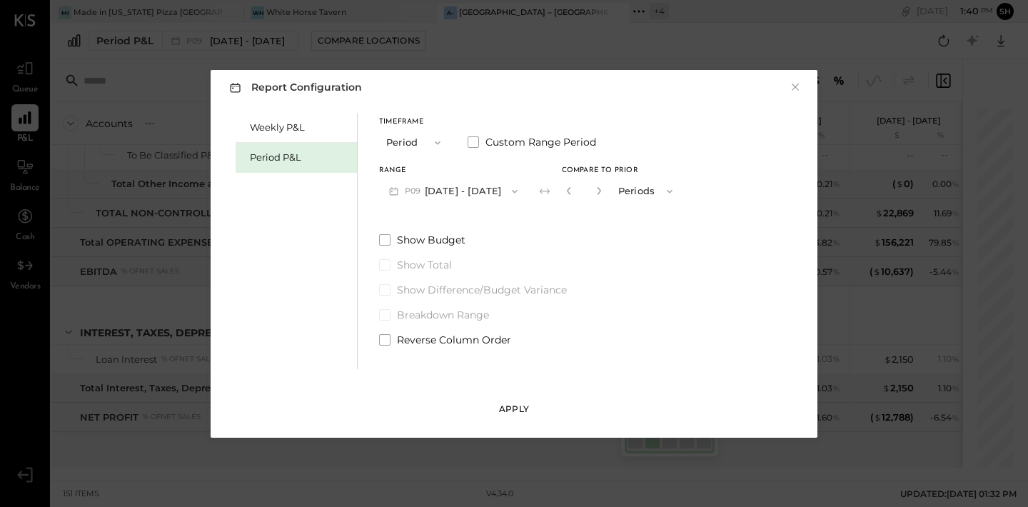
click at [512, 404] on div "Apply" at bounding box center [514, 409] width 30 height 12
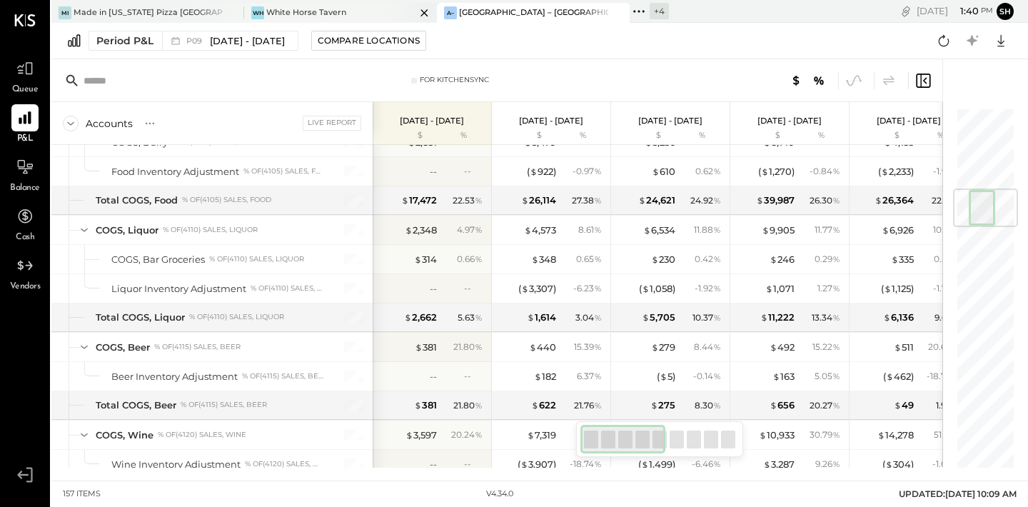
click at [358, 12] on div "[PERSON_NAME] Horse Tavern" at bounding box center [329, 12] width 171 height 13
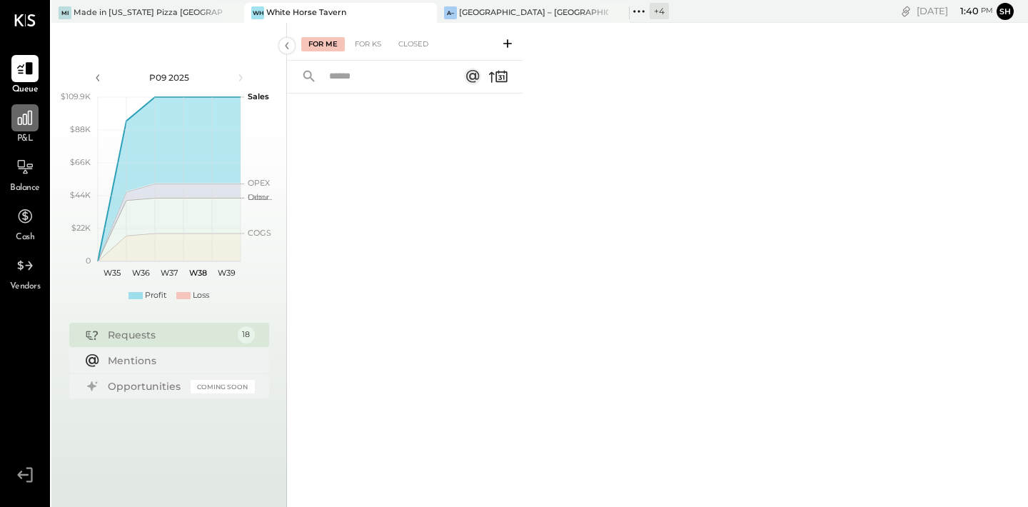
click at [32, 118] on icon at bounding box center [25, 117] width 19 height 19
